Goal: Information Seeking & Learning: Learn about a topic

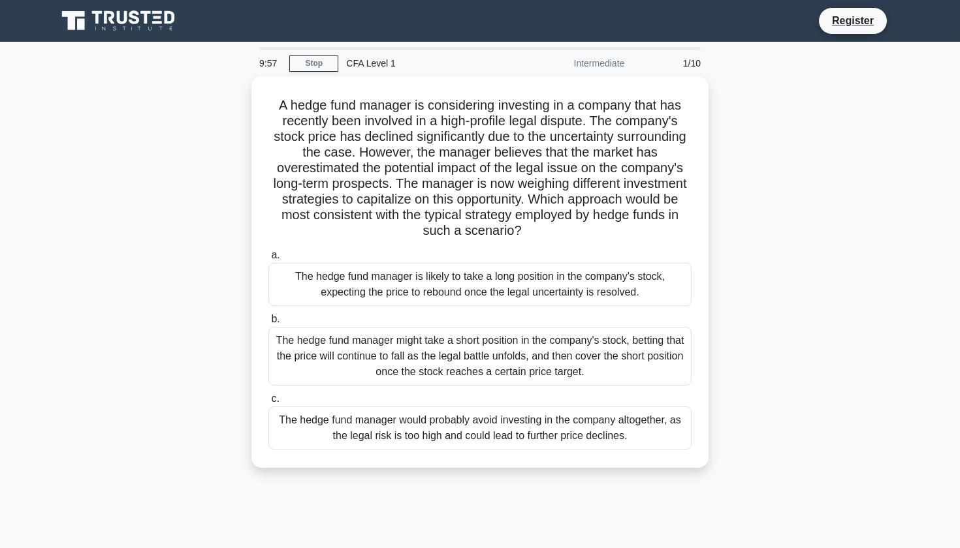
click at [428, 183] on h5 "A hedge fund manager is considering investing in a company that has recently be…" at bounding box center [480, 168] width 426 height 142
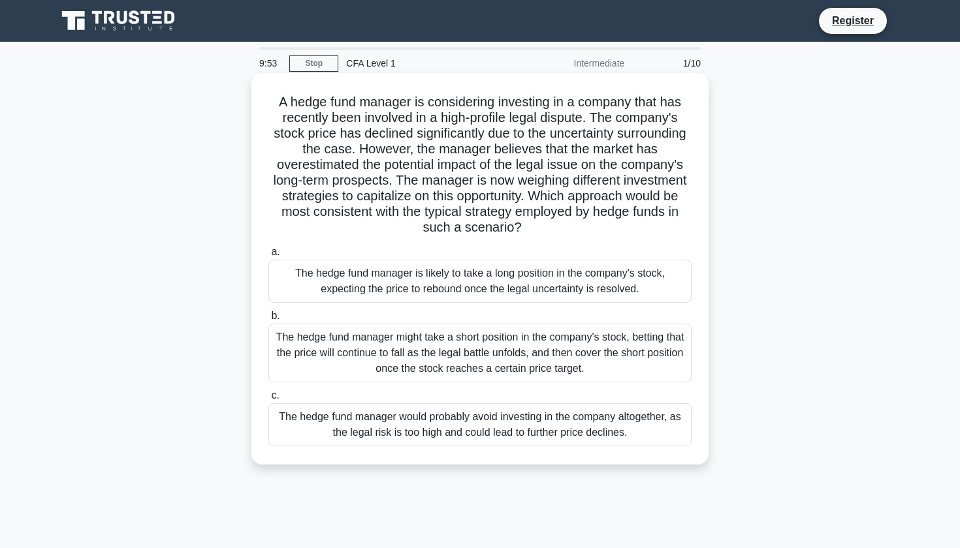
click at [404, 288] on div "The hedge fund manager is likely to take a long position in the company's stock…" at bounding box center [479, 281] width 423 height 43
click at [268, 257] on input "a. The hedge fund manager is likely to take a long position in the company's st…" at bounding box center [268, 252] width 0 height 8
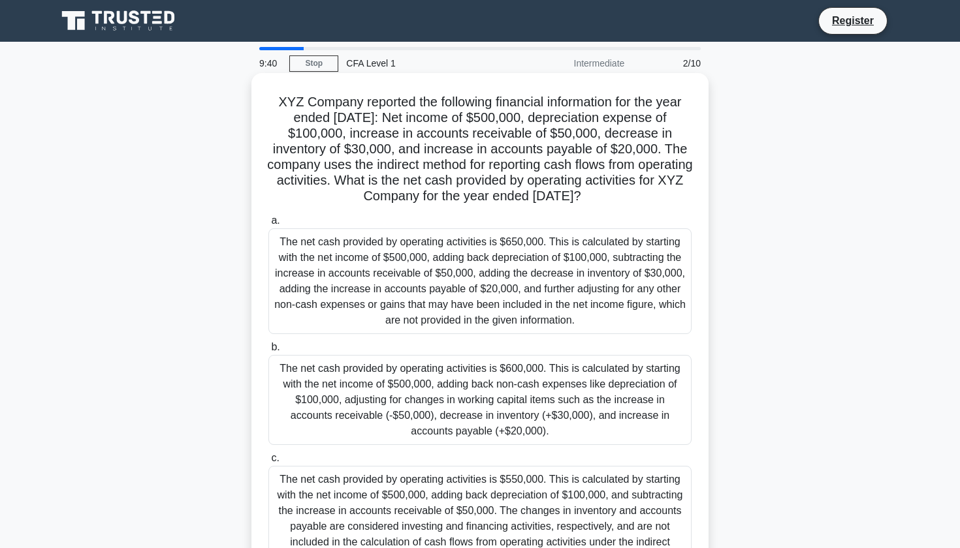
click at [437, 381] on div "The net cash provided by operating activities is $600,000. This is calculated b…" at bounding box center [479, 400] width 423 height 90
click at [268, 352] on input "b. The net cash provided by operating activities is $600,000. This is calculate…" at bounding box center [268, 347] width 0 height 8
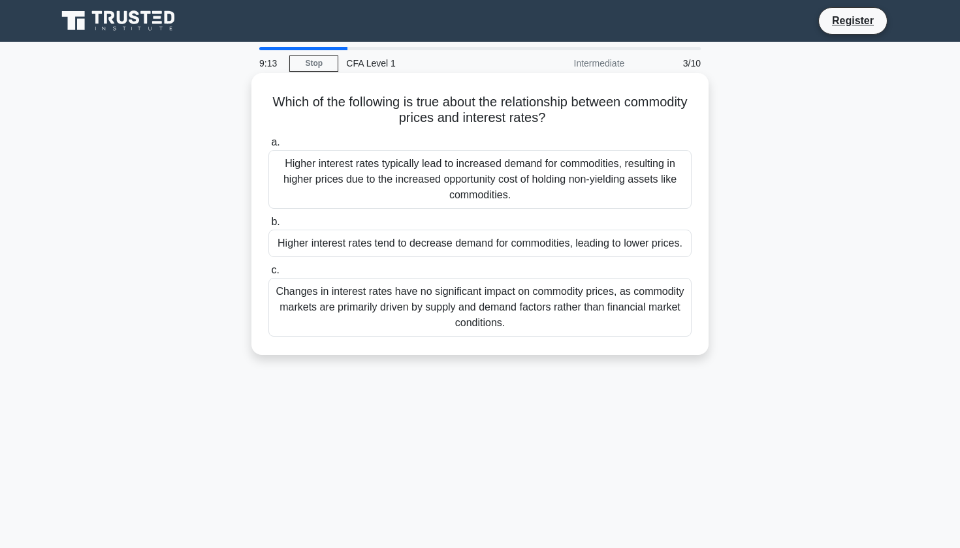
click at [507, 272] on label "c. Changes in interest rates have no significant impact on commodity prices, as…" at bounding box center [479, 299] width 423 height 74
click at [268, 272] on input "c. Changes in interest rates have no significant impact on commodity prices, as…" at bounding box center [268, 270] width 0 height 8
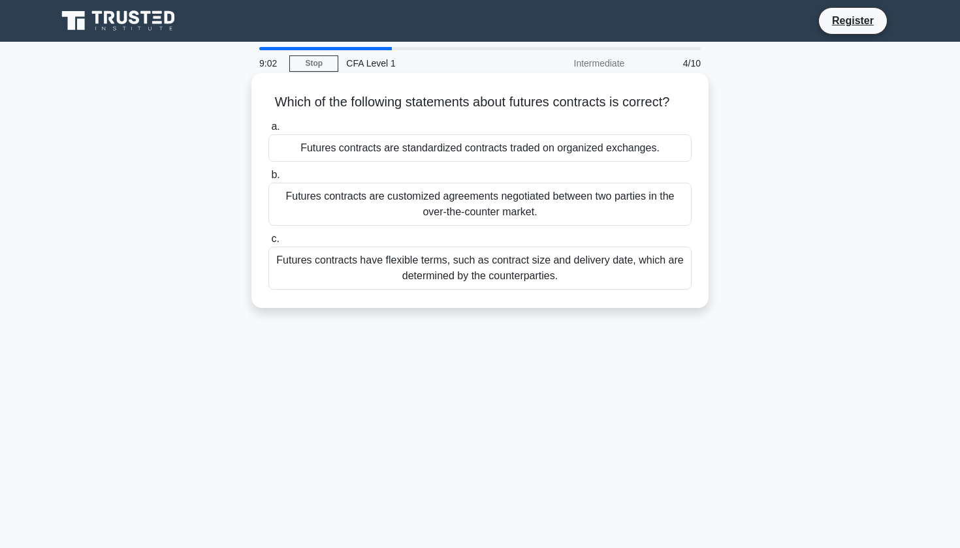
click at [499, 274] on div "Futures contracts have flexible terms, such as contract size and delivery date,…" at bounding box center [479, 268] width 423 height 43
click at [268, 243] on input "c. Futures contracts have flexible terms, such as contract size and delivery da…" at bounding box center [268, 239] width 0 height 8
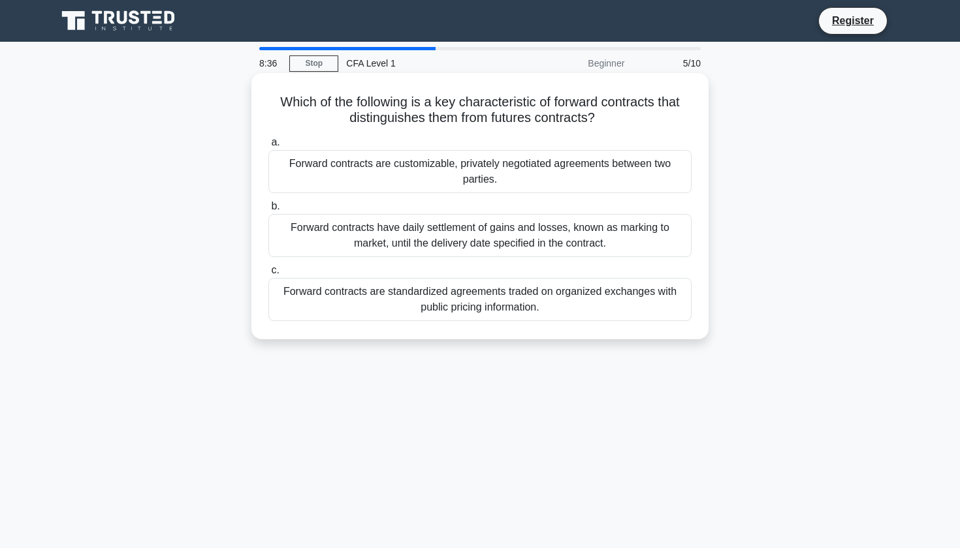
click at [571, 251] on div "Forward contracts have daily settlement of gains and losses, known as marking t…" at bounding box center [479, 235] width 423 height 43
click at [268, 211] on input "b. Forward contracts have daily settlement of gains and losses, known as markin…" at bounding box center [268, 206] width 0 height 8
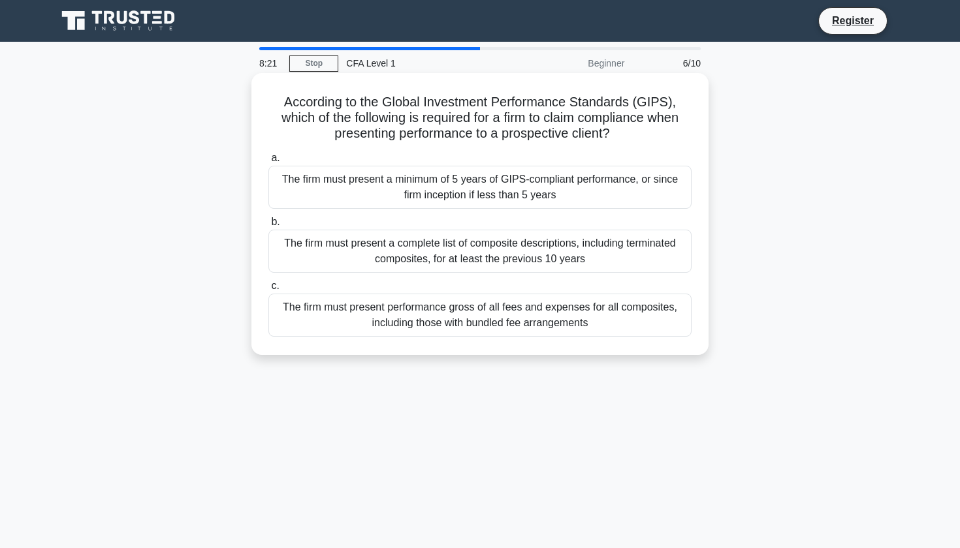
click at [556, 330] on div "The firm must present performance gross of all fees and expenses for all compos…" at bounding box center [479, 315] width 423 height 43
click at [268, 290] on input "c. The firm must present performance gross of all fees and expenses for all com…" at bounding box center [268, 286] width 0 height 8
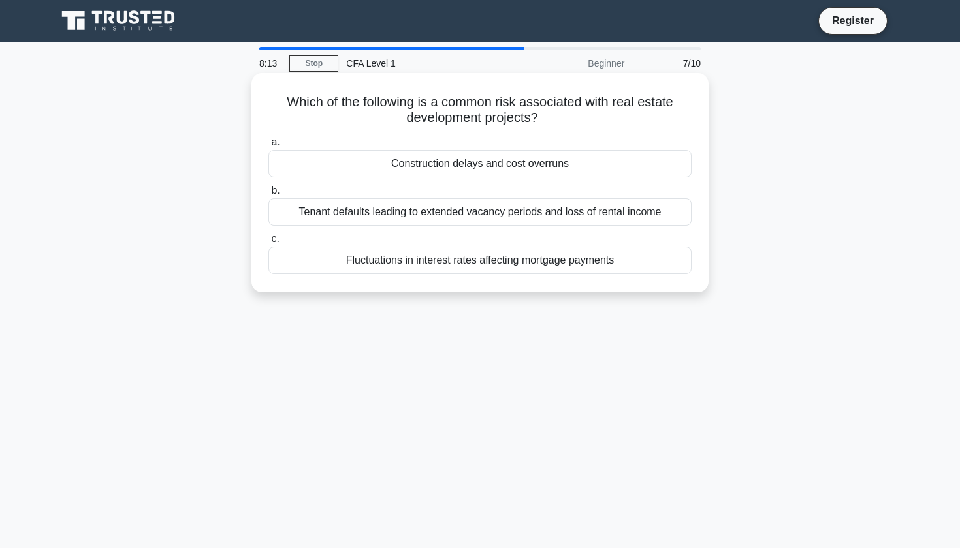
click at [587, 278] on div "Which of the following is a common risk associated with real estate development…" at bounding box center [480, 182] width 447 height 209
click at [585, 261] on div "Fluctuations in interest rates affecting mortgage payments" at bounding box center [479, 260] width 423 height 27
click at [268, 243] on input "c. Fluctuations in interest rates affecting mortgage payments" at bounding box center [268, 239] width 0 height 8
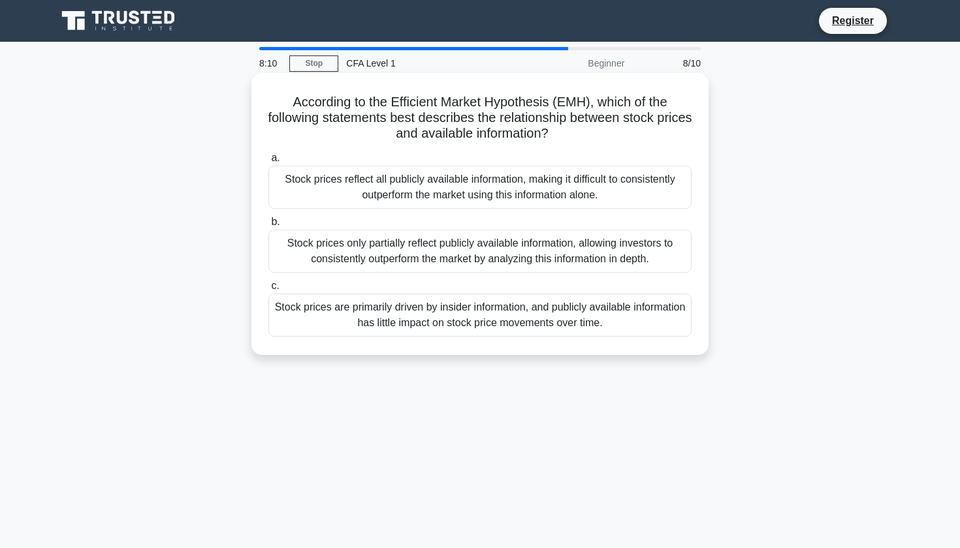
click at [595, 257] on div "Stock prices only partially reflect publicly available information, allowing in…" at bounding box center [479, 251] width 423 height 43
click at [268, 227] on input "b. Stock prices only partially reflect publicly available information, allowing…" at bounding box center [268, 222] width 0 height 8
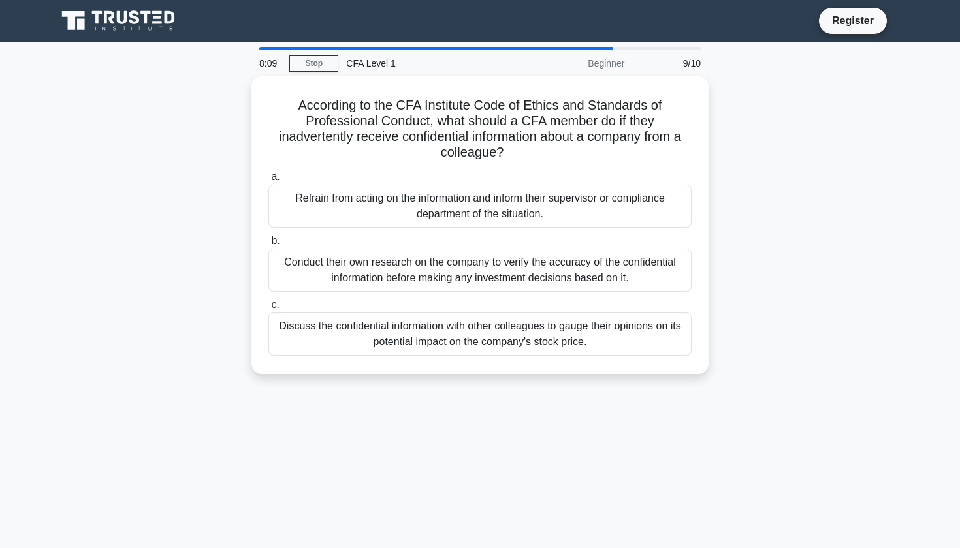
click at [595, 257] on div "Conduct their own research on the company to verify the accuracy of the confide…" at bounding box center [479, 270] width 423 height 43
click at [268, 245] on input "b. Conduct their own research on the company to verify the accuracy of the conf…" at bounding box center [268, 241] width 0 height 8
